Goal: Check status: Check status

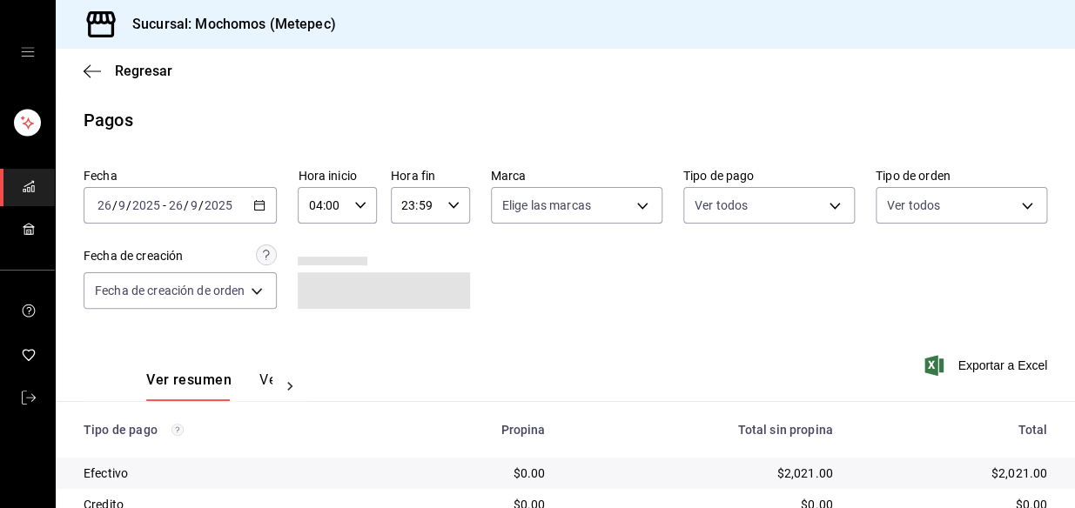
click at [263, 212] on div "[DATE] [DATE] - [DATE] [DATE]" at bounding box center [180, 205] width 193 height 37
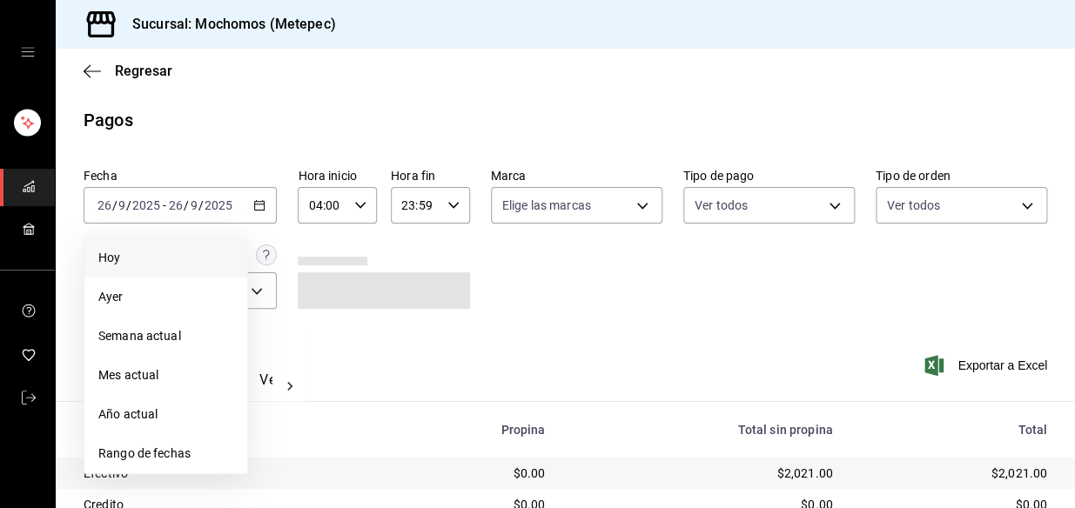
click at [167, 260] on span "Hoy" at bounding box center [165, 258] width 135 height 18
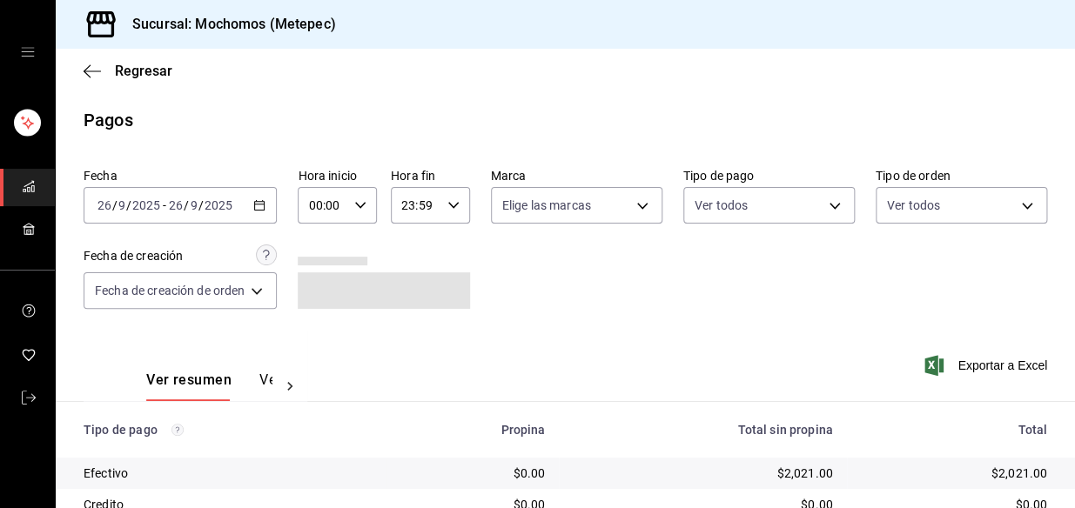
click at [359, 194] on div "00:00 Hora inicio" at bounding box center [337, 205] width 79 height 37
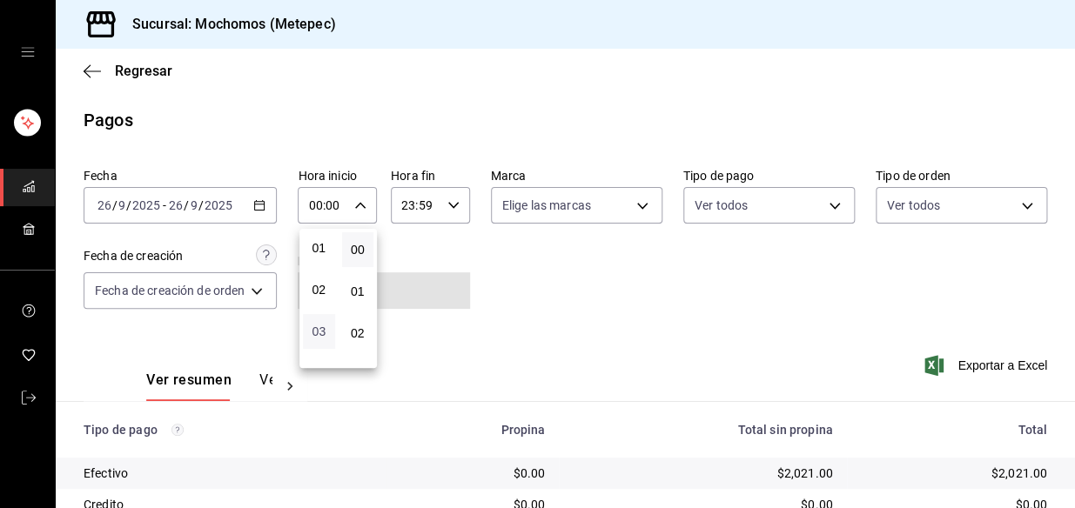
scroll to position [78, 0]
click at [322, 305] on button "03" at bounding box center [319, 296] width 32 height 35
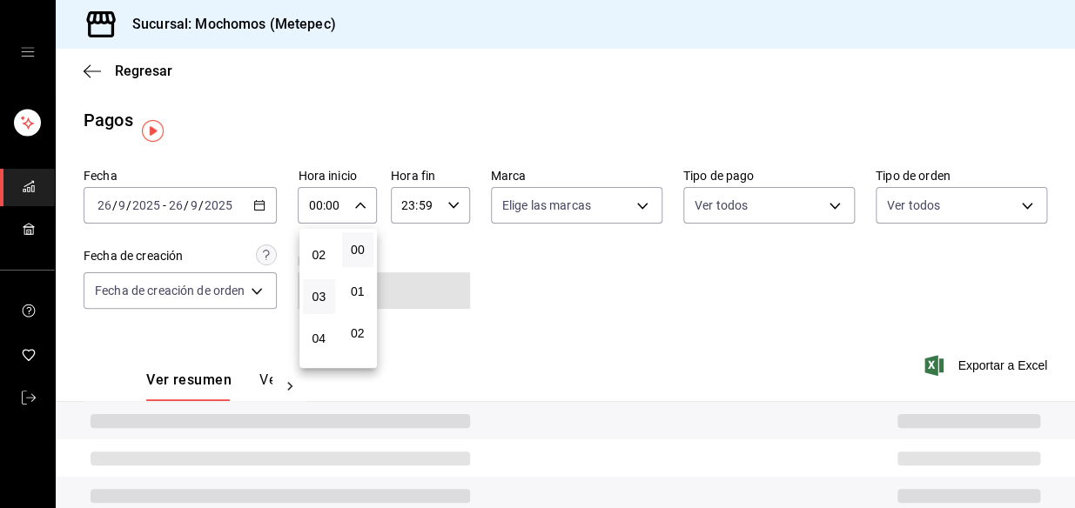
type input "03:00"
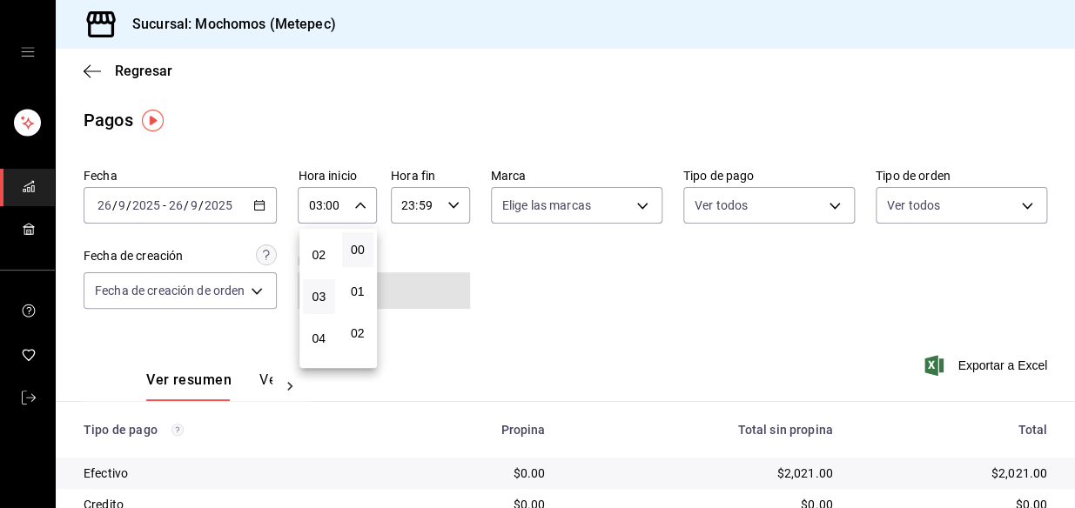
click at [808, 350] on div at bounding box center [537, 254] width 1075 height 508
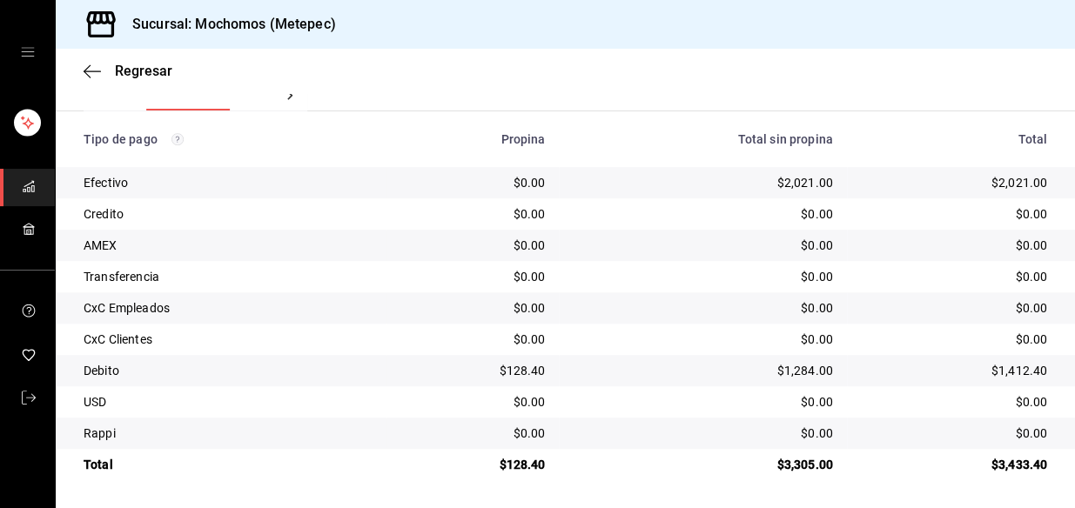
scroll to position [212, 0]
